Goal: Transaction & Acquisition: Purchase product/service

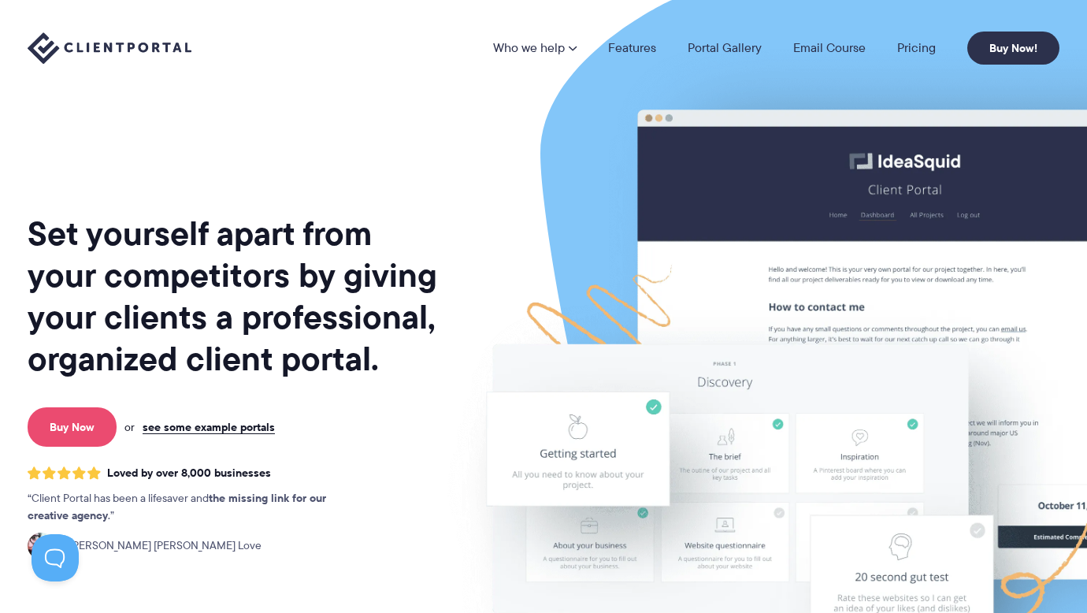
click at [79, 431] on link "Buy Now" at bounding box center [72, 426] width 89 height 39
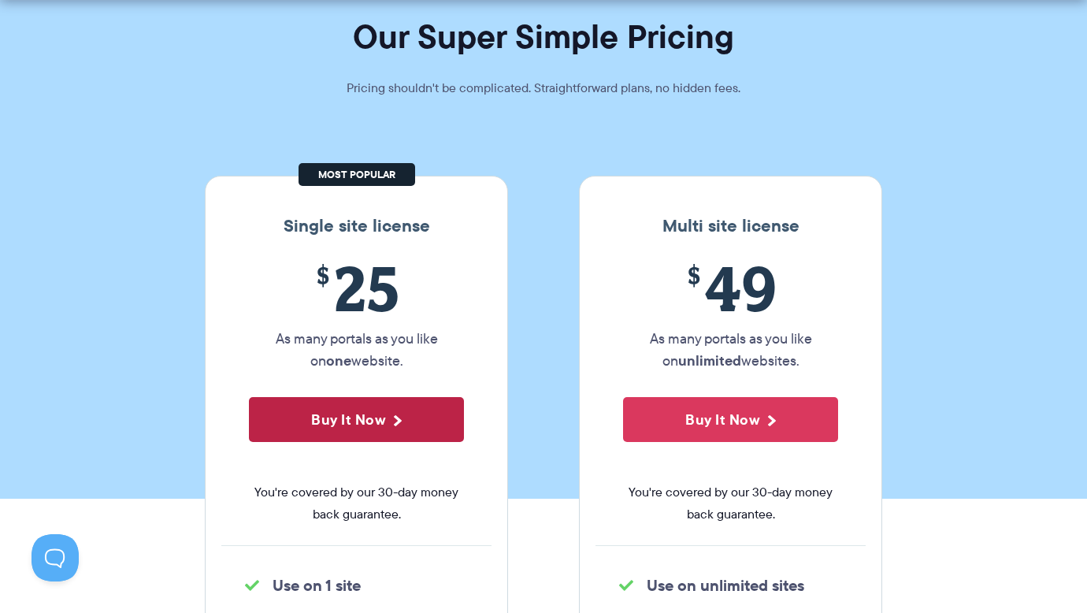
click at [359, 407] on button "Buy It Now" at bounding box center [356, 419] width 215 height 45
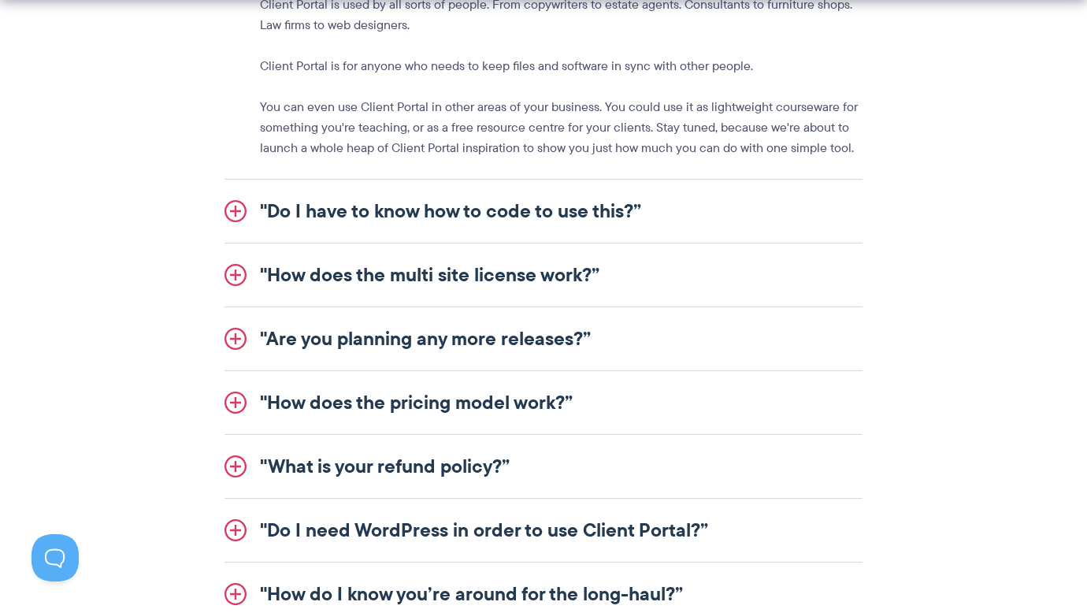
scroll to position [1945, 0]
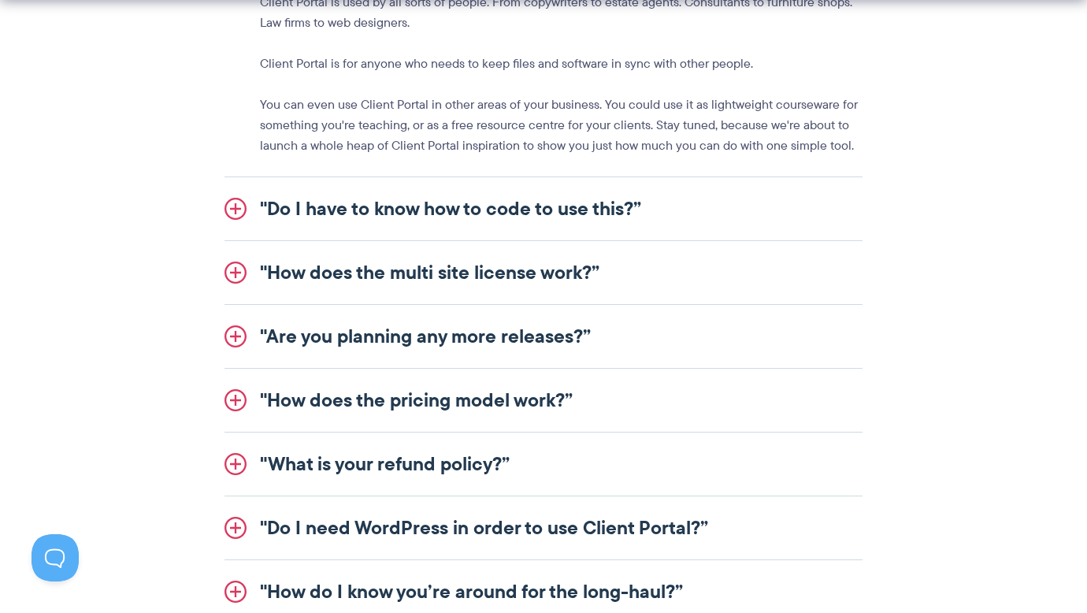
click at [560, 401] on link ""How does the pricing model work?”" at bounding box center [543, 400] width 638 height 63
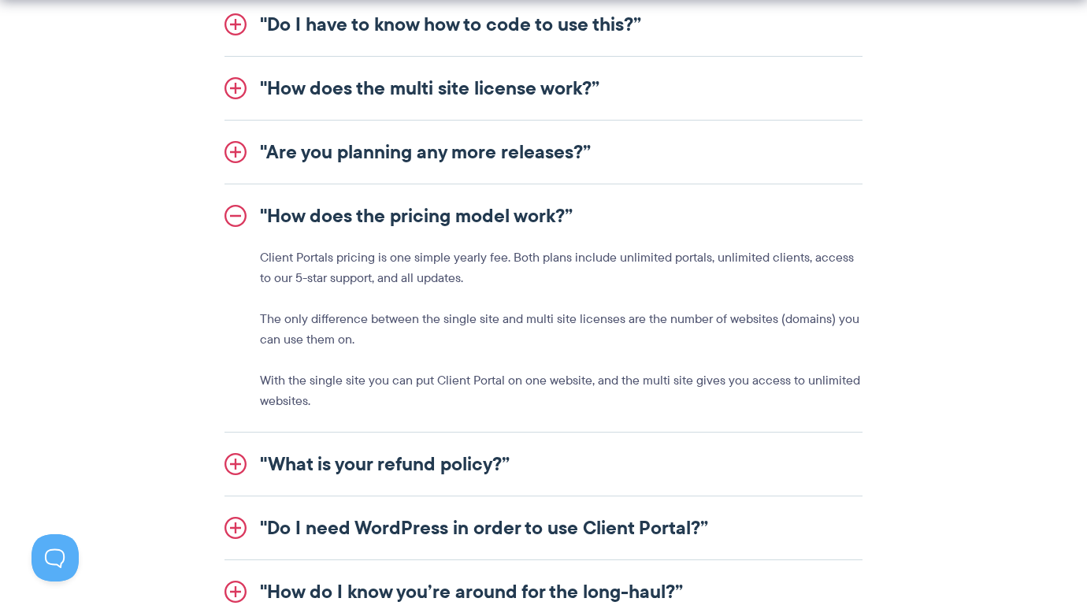
click at [247, 211] on link ""How does the pricing model work?”" at bounding box center [543, 215] width 638 height 63
click at [232, 223] on link ""How does the pricing model work?”" at bounding box center [543, 215] width 638 height 63
click at [236, 209] on link ""How does the pricing model work?”" at bounding box center [543, 215] width 638 height 63
click at [238, 216] on link ""How does the pricing model work?”" at bounding box center [543, 215] width 638 height 63
click at [379, 230] on link ""How does the pricing model work?”" at bounding box center [543, 215] width 638 height 63
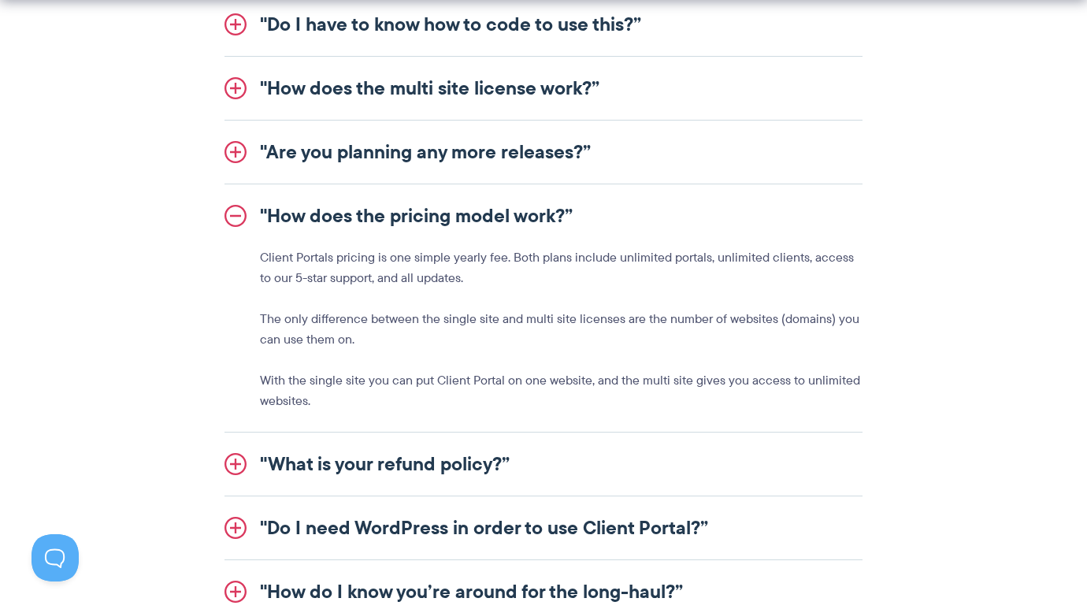
click at [379, 214] on link ""How does the pricing model work?”" at bounding box center [543, 215] width 638 height 63
click at [384, 163] on link ""Are you planning any more releases?”" at bounding box center [543, 151] width 638 height 63
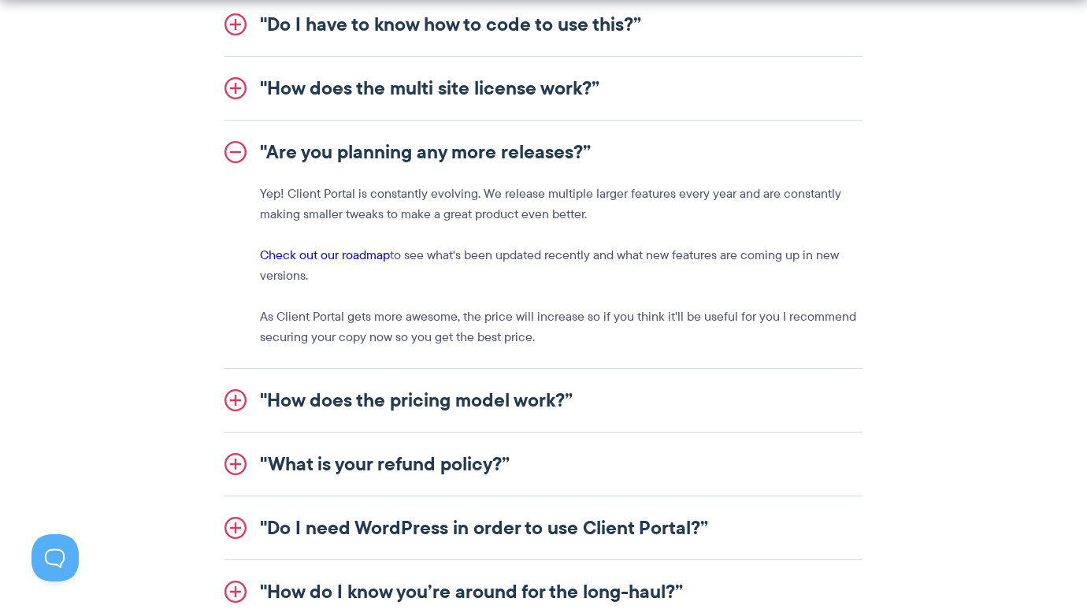
click at [243, 158] on link ""Are you planning any more releases?”" at bounding box center [543, 151] width 638 height 63
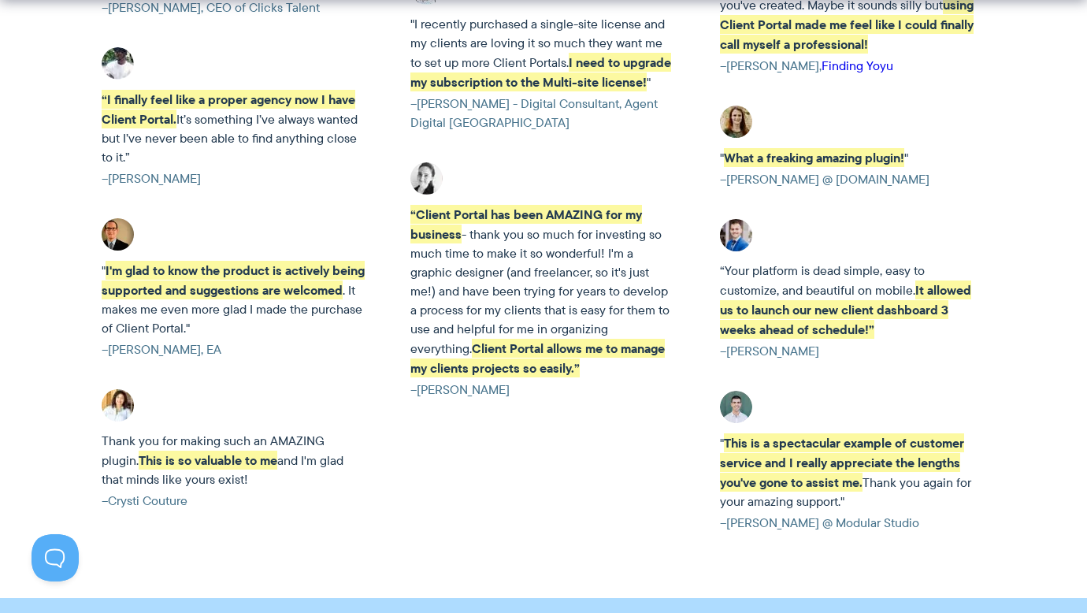
scroll to position [3190, 0]
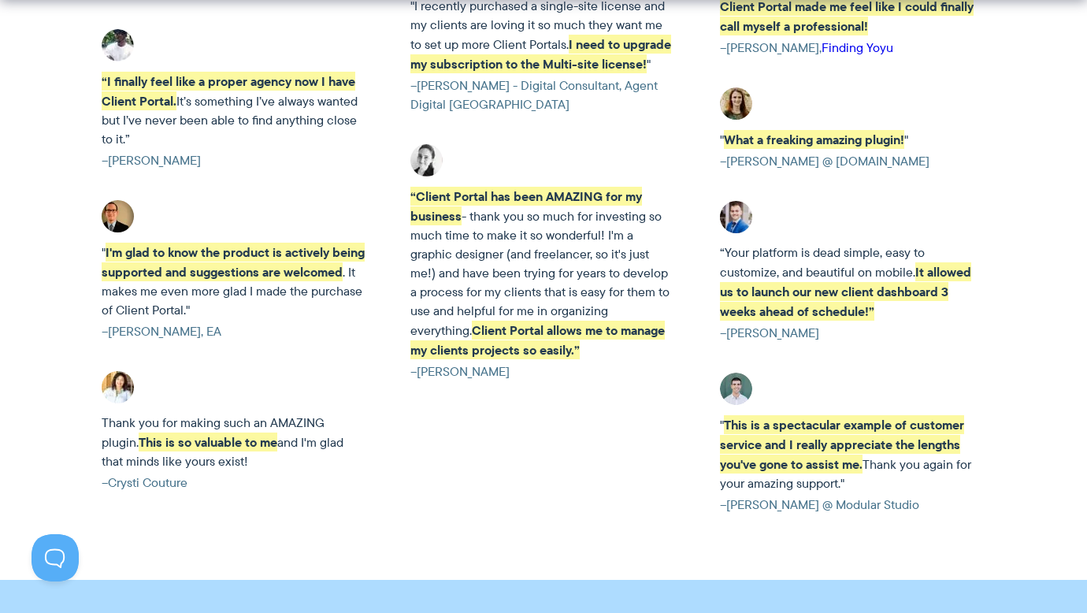
click at [874, 43] on link "Finding Yoyu" at bounding box center [857, 48] width 72 height 18
